Goal: Communication & Community: Answer question/provide support

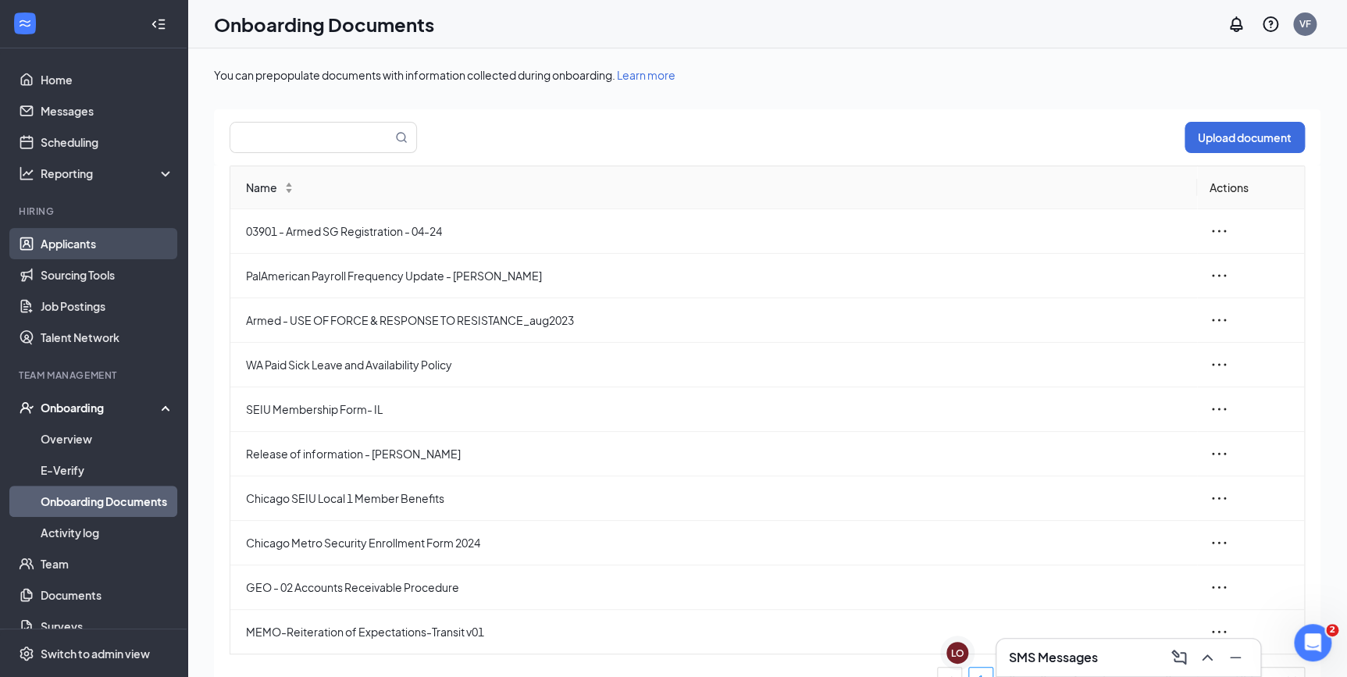
click at [80, 238] on link "Applicants" at bounding box center [108, 243] width 134 height 31
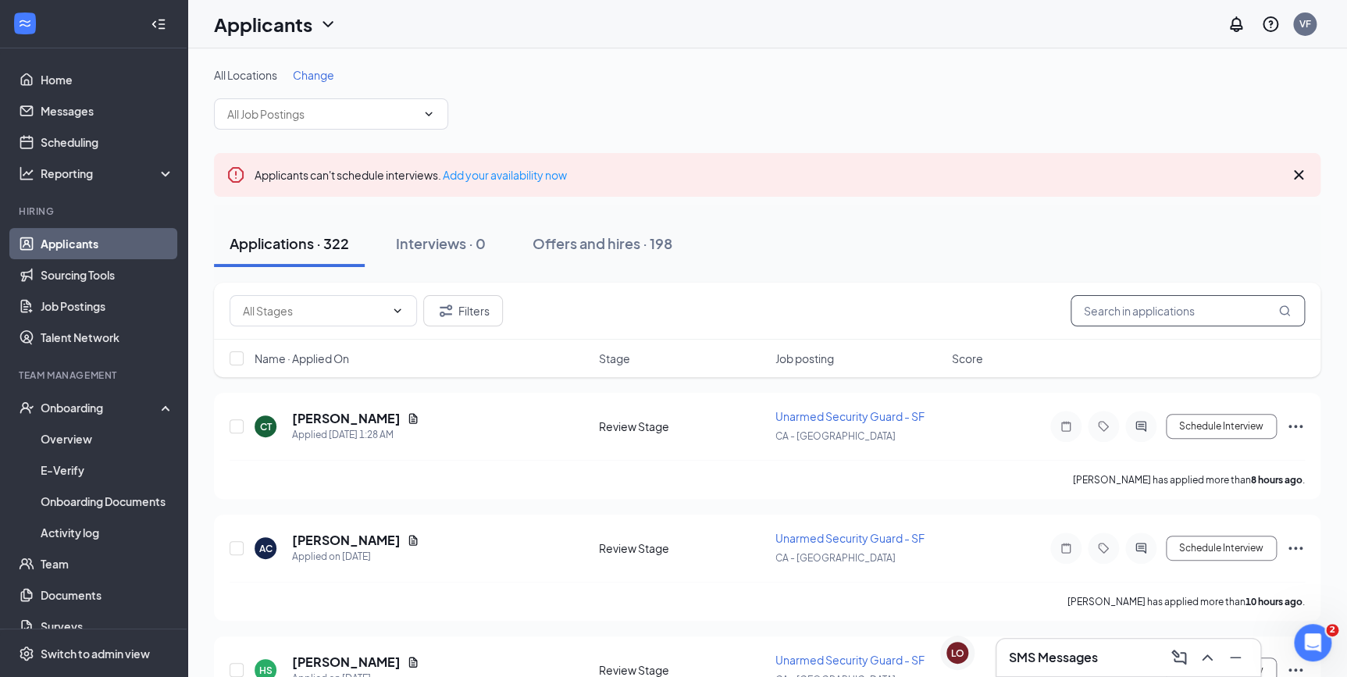
click at [1167, 304] on input "text" at bounding box center [1188, 310] width 234 height 31
type input "[PERSON_NAME]"
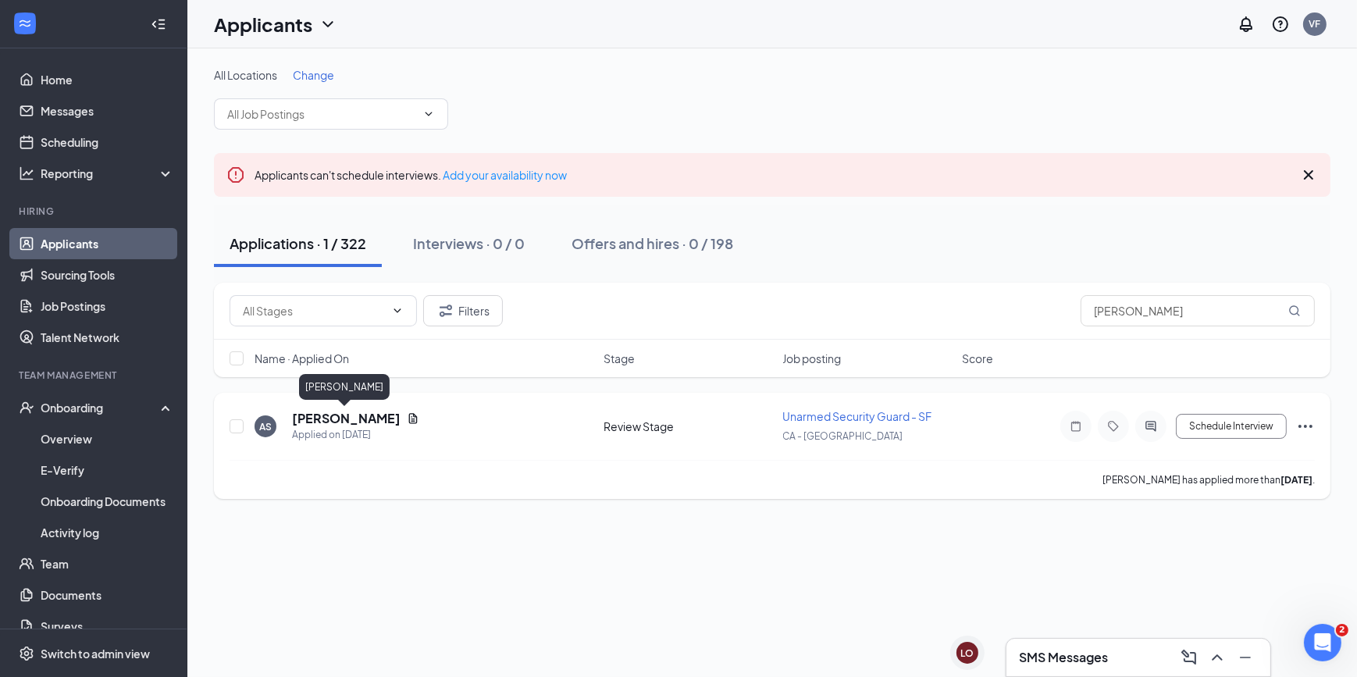
click at [338, 419] on h5 "[PERSON_NAME]" at bounding box center [346, 418] width 109 height 17
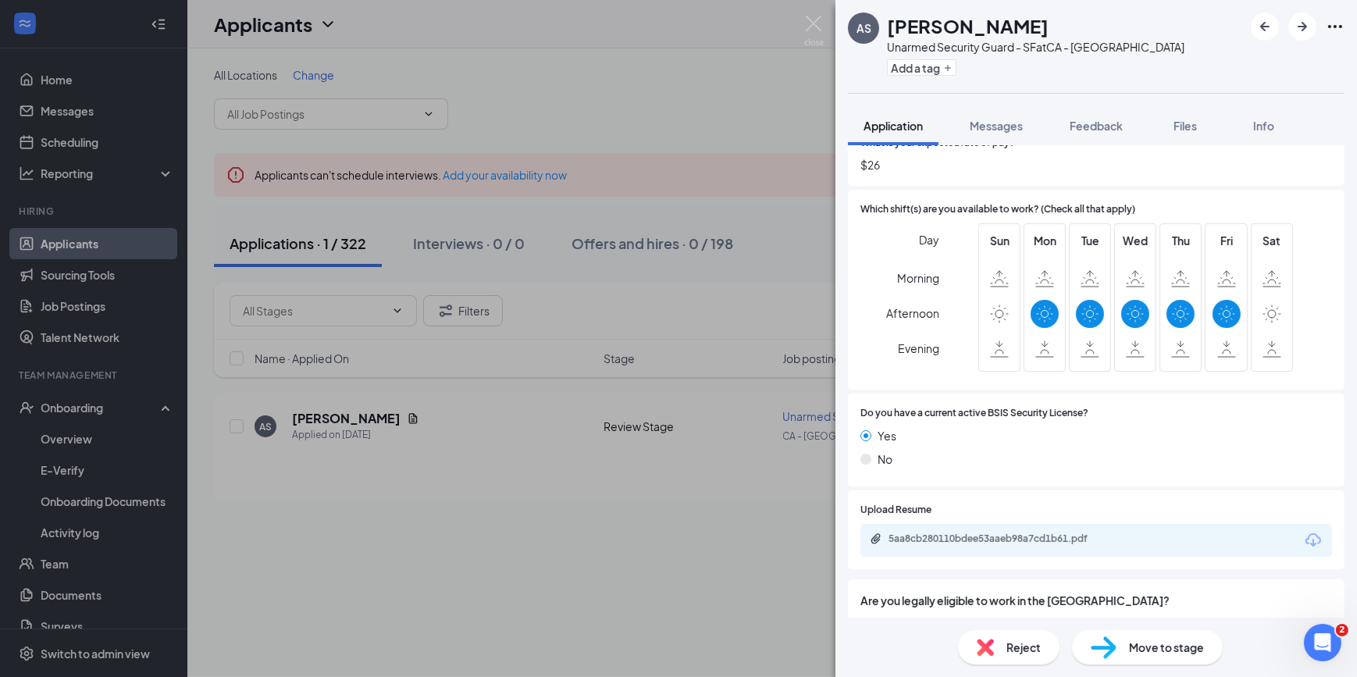
scroll to position [796, 0]
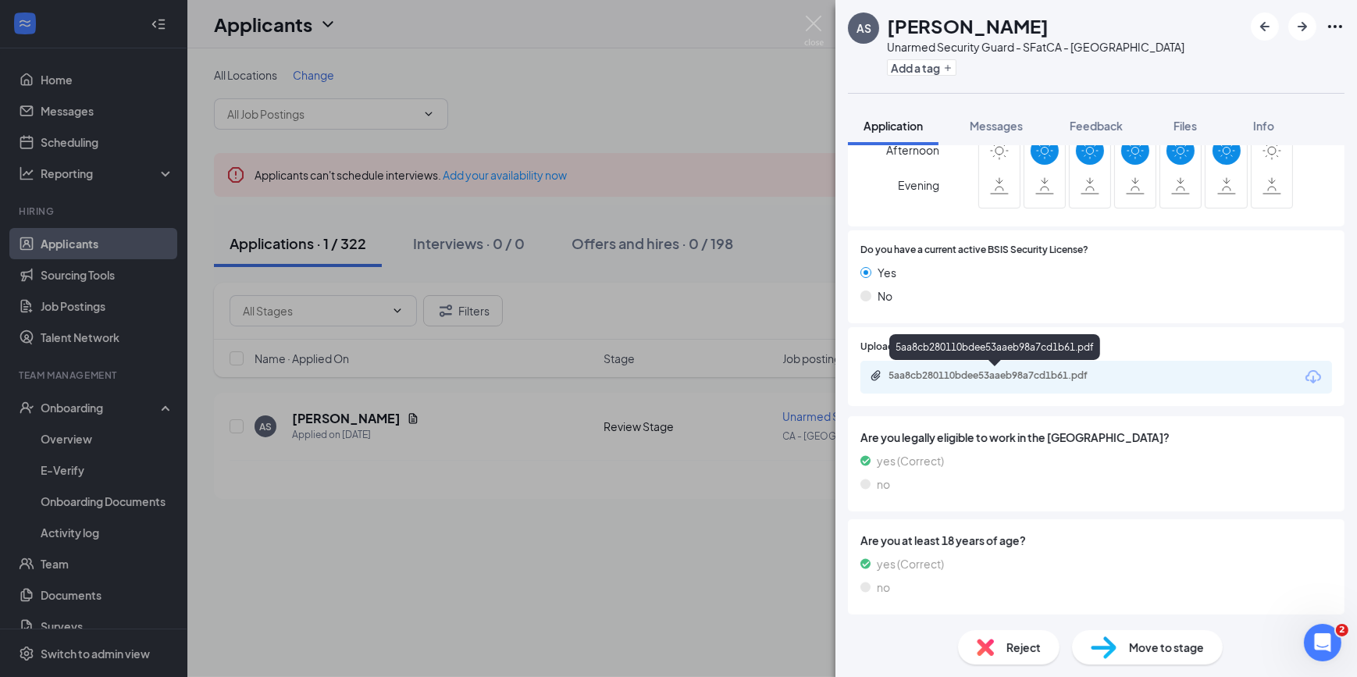
click at [1006, 374] on div "5aa8cb280110bdee53aaeb98a7cd1b61.pdf" at bounding box center [998, 375] width 219 height 12
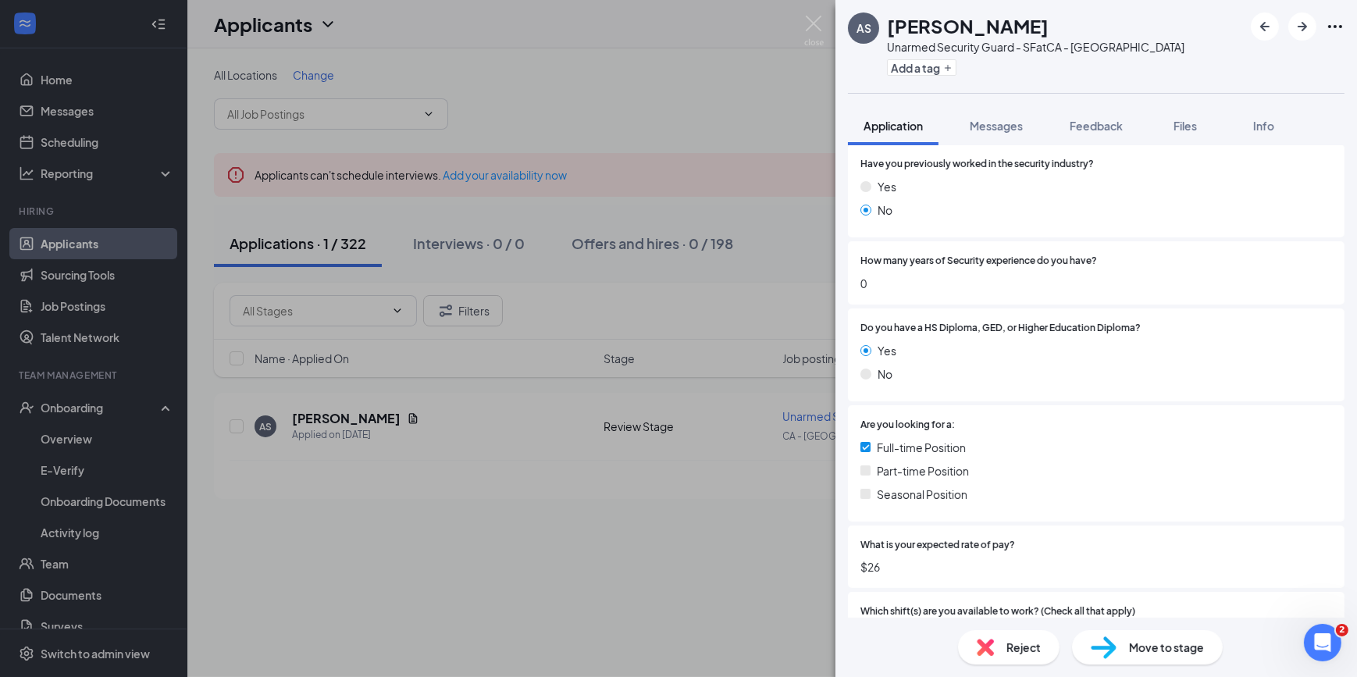
scroll to position [227, 0]
click at [1011, 114] on button "Messages" at bounding box center [996, 125] width 84 height 39
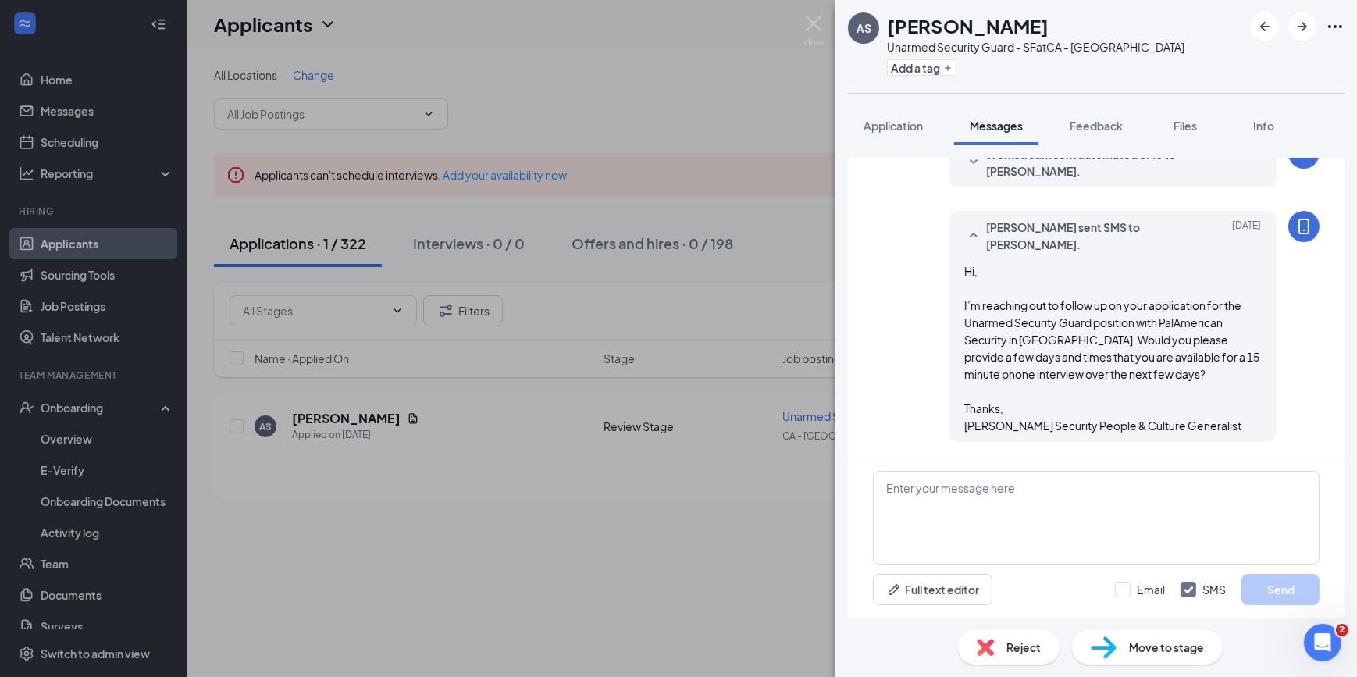
scroll to position [163, 0]
click at [811, 25] on img at bounding box center [814, 31] width 20 height 30
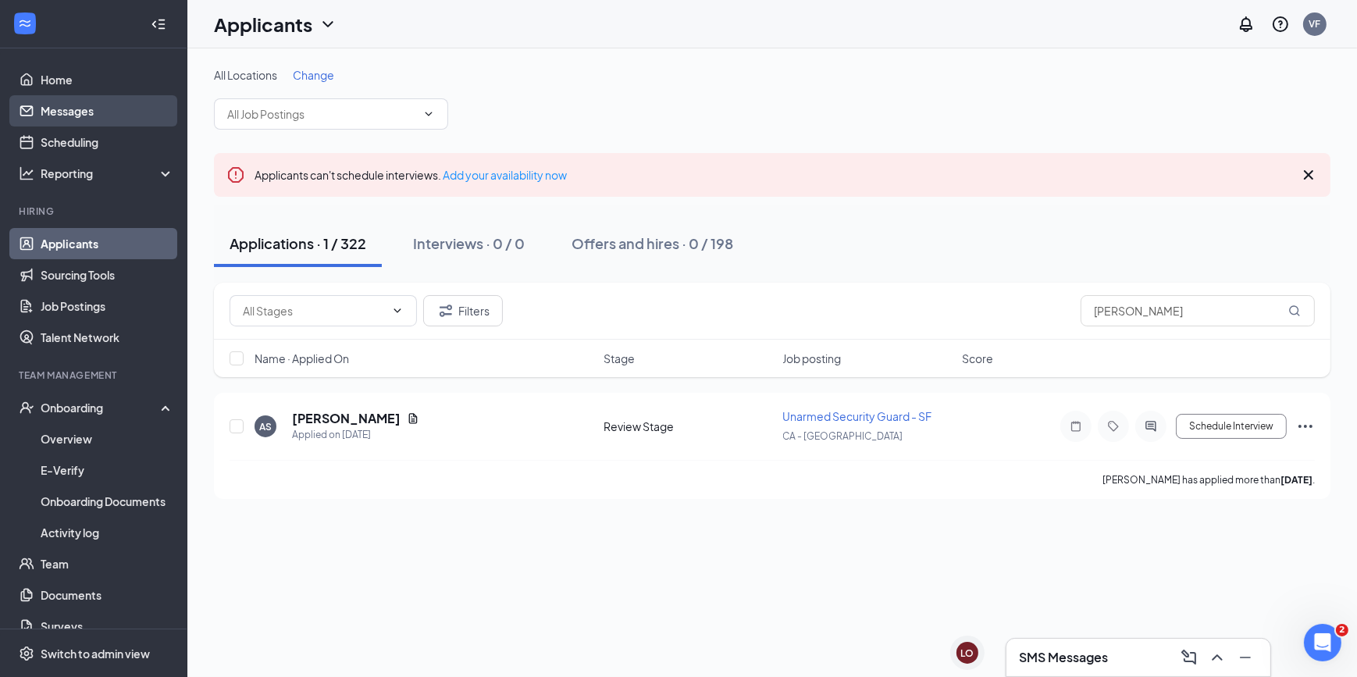
click at [61, 116] on link "Messages" at bounding box center [108, 110] width 134 height 31
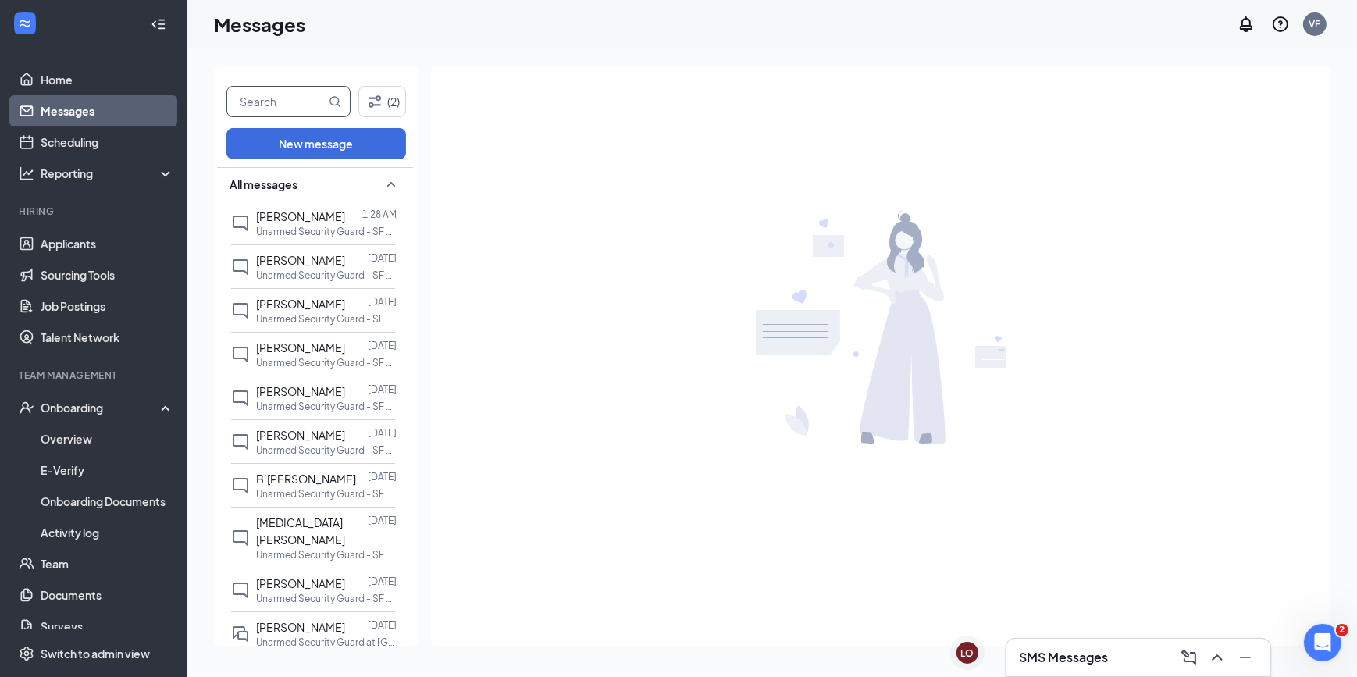
click at [267, 99] on input "text" at bounding box center [276, 102] width 98 height 30
type input "[PERSON_NAME]"
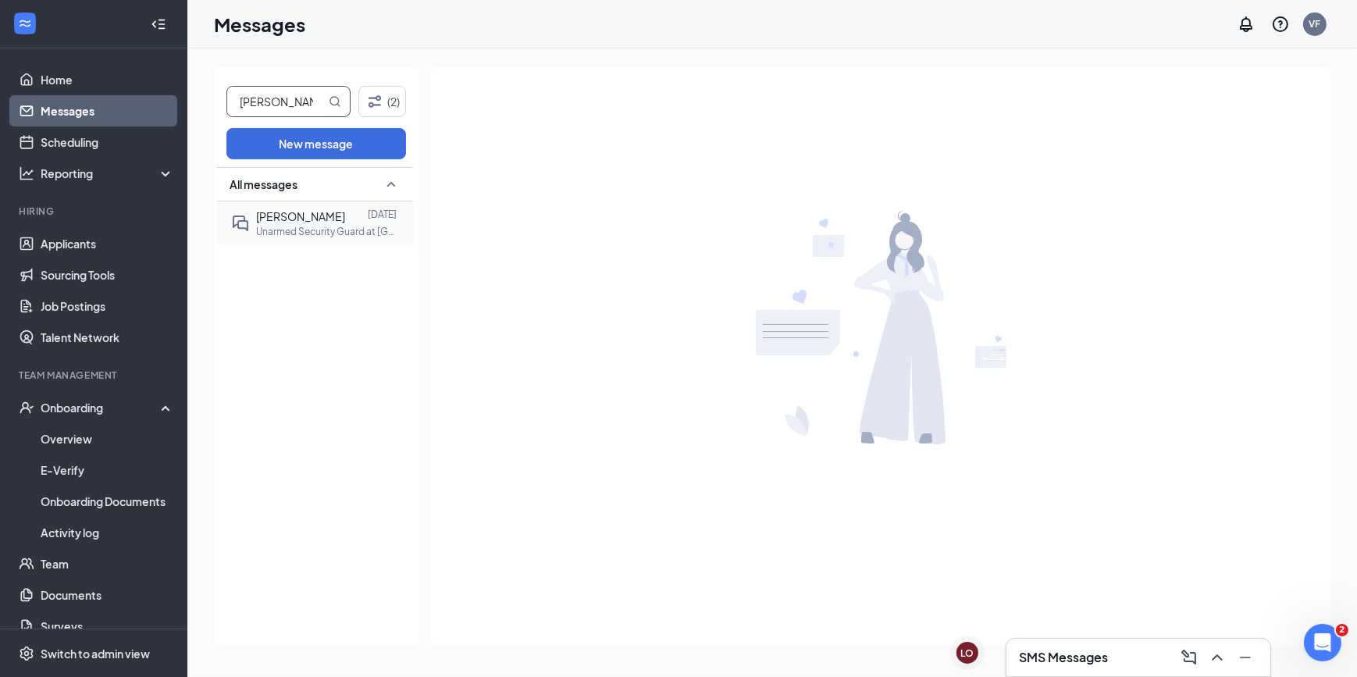
click at [323, 225] on p "Unarmed Security Guard at [GEOGRAPHIC_DATA]" at bounding box center [326, 231] width 141 height 13
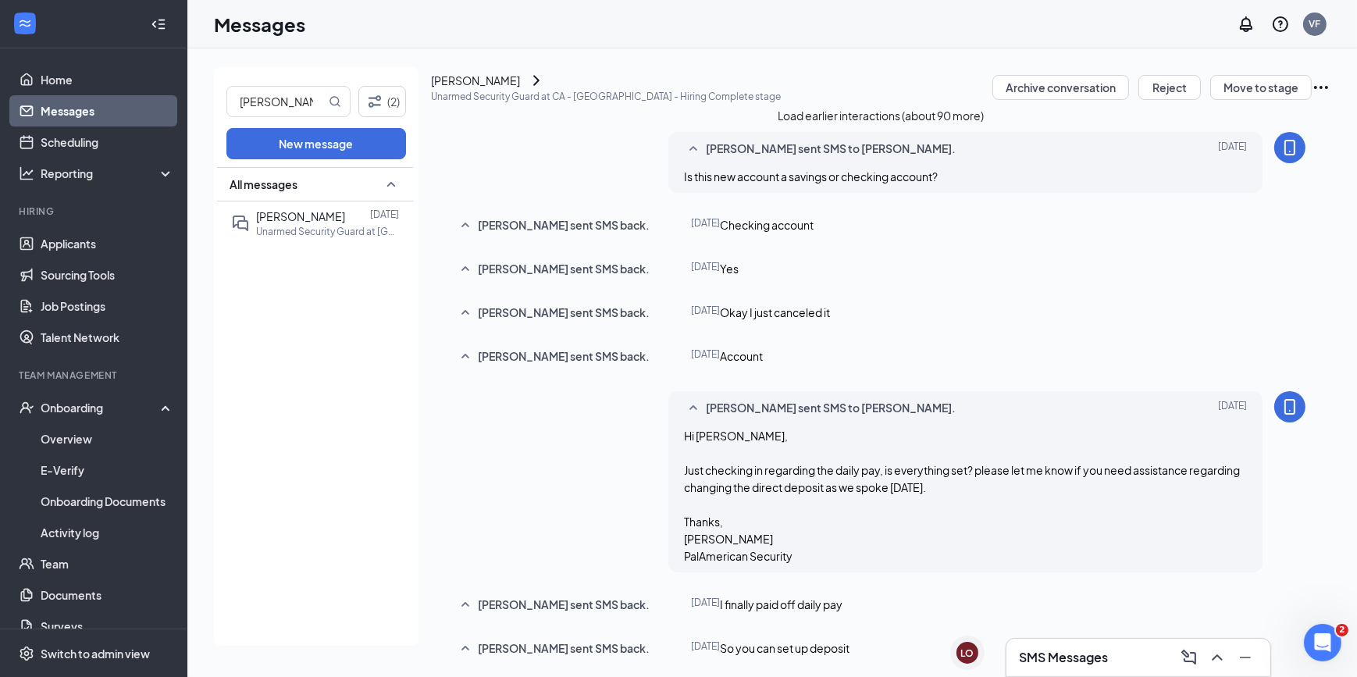
type textarea "Hi [PERSON_NAME], Payroll confirmed the change of your direct deposit. Thank yo…"
